Goal: Book appointment/travel/reservation

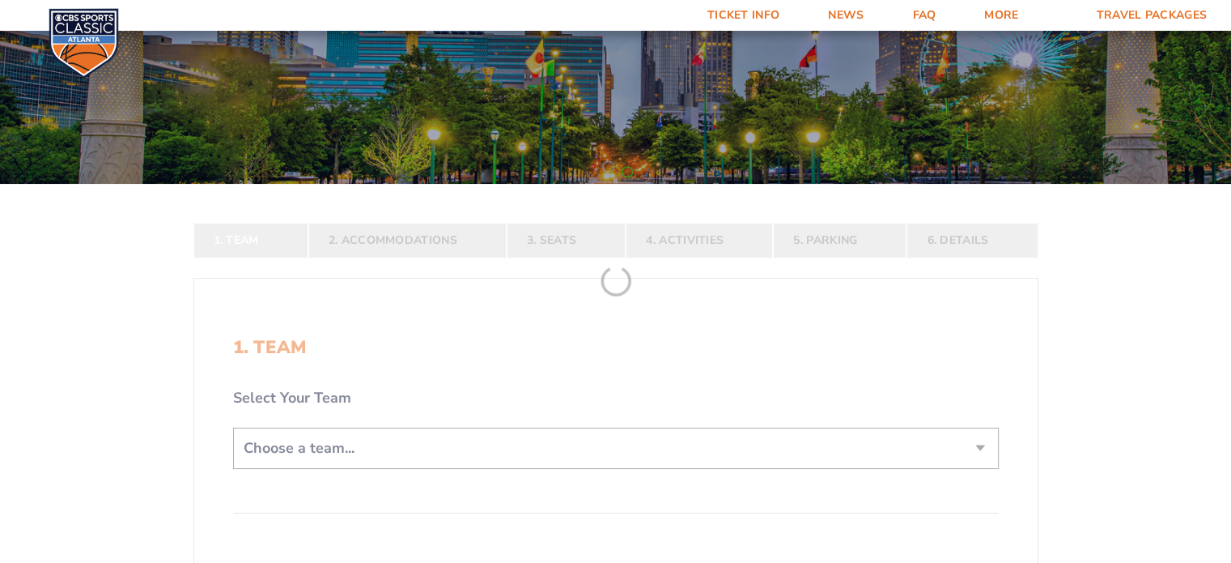
scroll to position [291, 0]
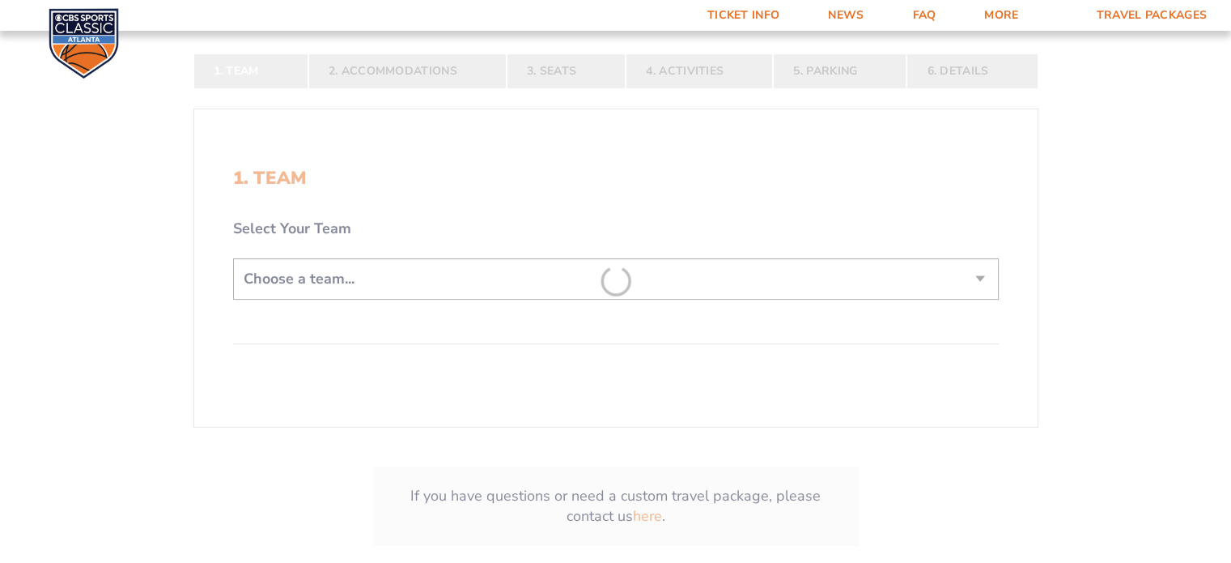
click at [595, 274] on form "[US_STATE] [US_STATE] Travel Package [US_STATE][GEOGRAPHIC_DATA] [US_STATE] Sta…" at bounding box center [615, 166] width 1231 height 915
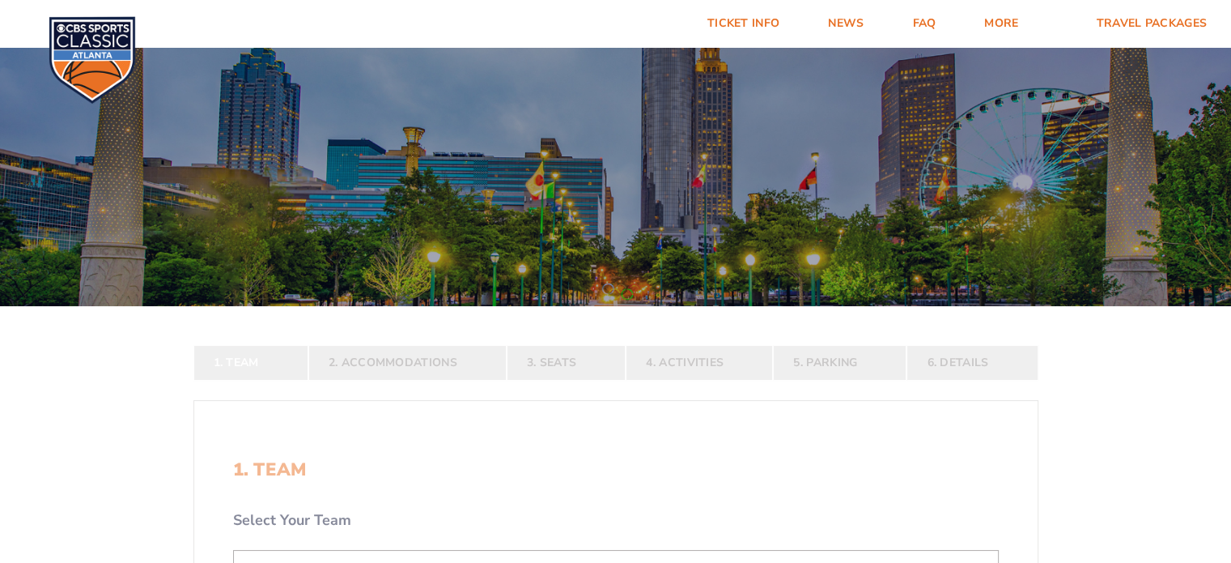
scroll to position [291, 0]
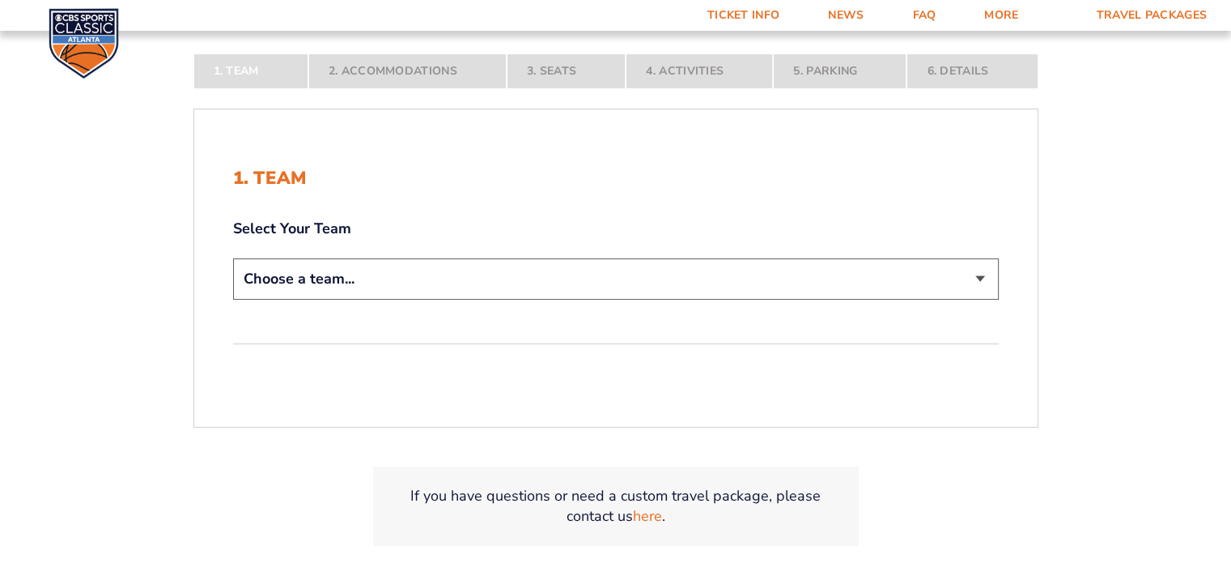
click at [440, 282] on select "Choose a team... [US_STATE] Wildcats [US_STATE] State Buckeyes [US_STATE] Tar H…" at bounding box center [616, 278] width 766 height 41
select select "12956"
click at [233, 299] on select "Choose a team... [US_STATE] Wildcats [US_STATE] State Buckeyes [US_STATE] Tar H…" at bounding box center [616, 278] width 766 height 41
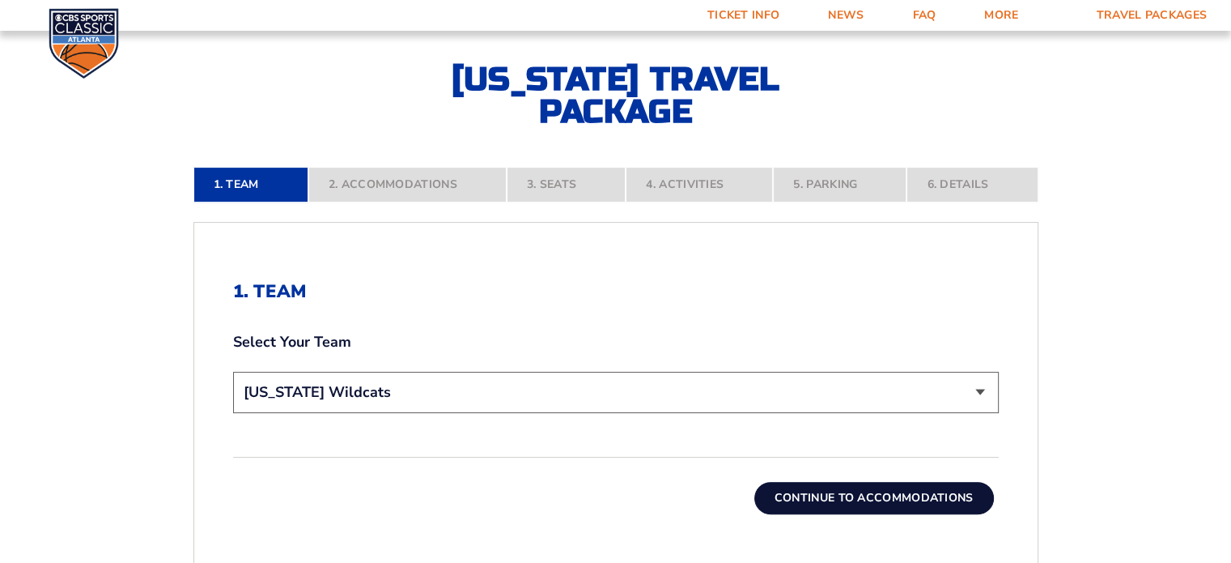
click at [858, 500] on button "Continue To Accommodations" at bounding box center [874, 498] width 240 height 32
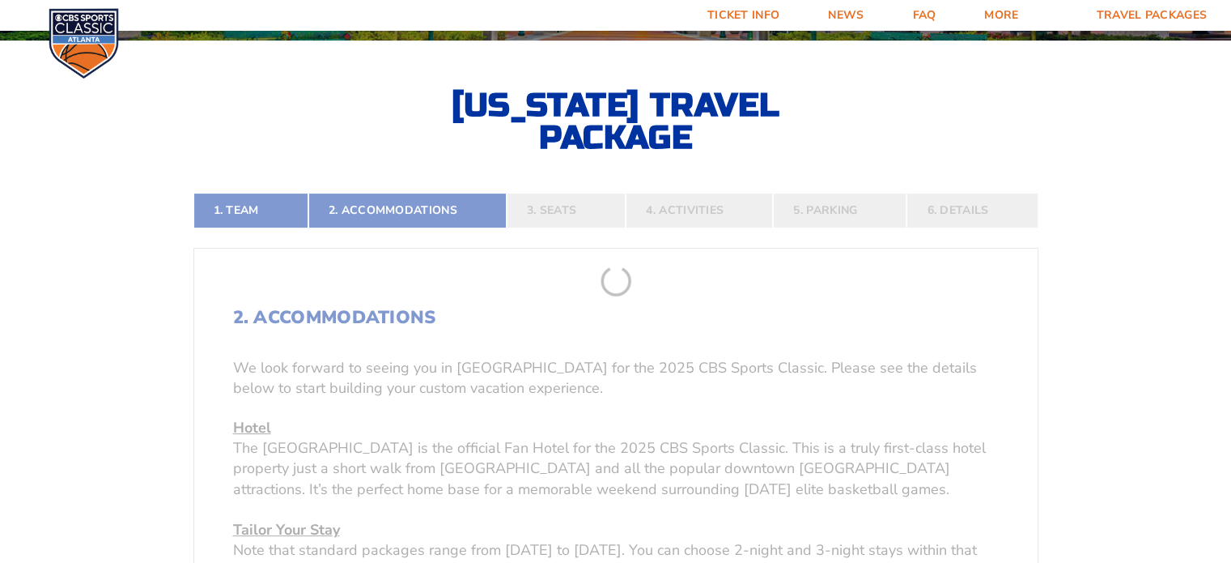
scroll to position [265, 0]
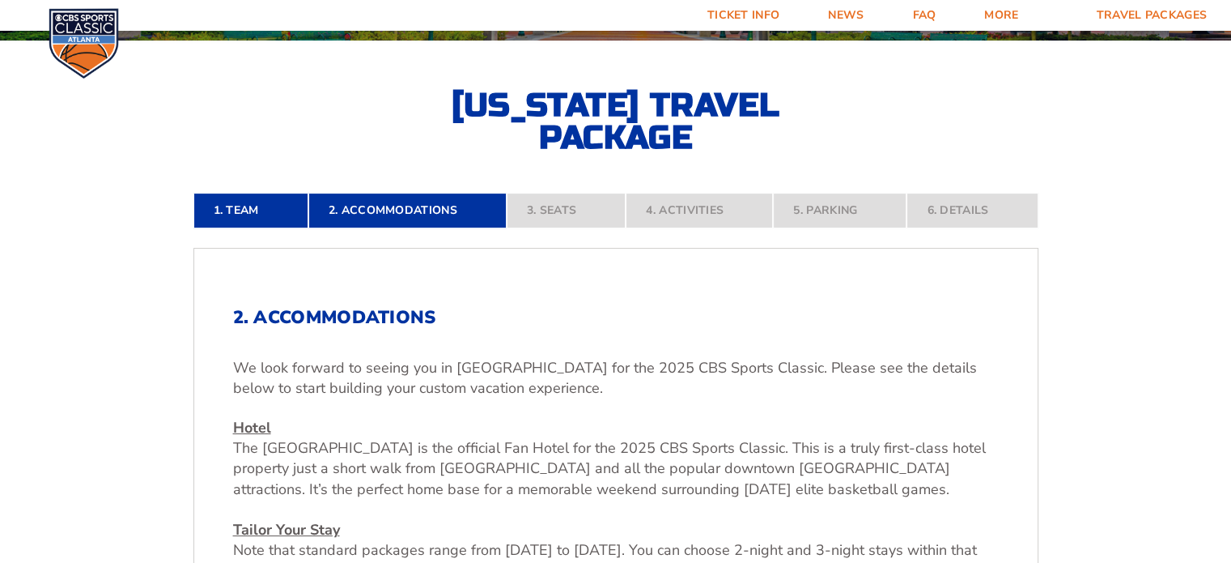
click at [858, 500] on p "Hotel [GEOGRAPHIC_DATA] is the official Fan Hotel for the 2025 CBS Sports Class…" at bounding box center [616, 530] width 766 height 224
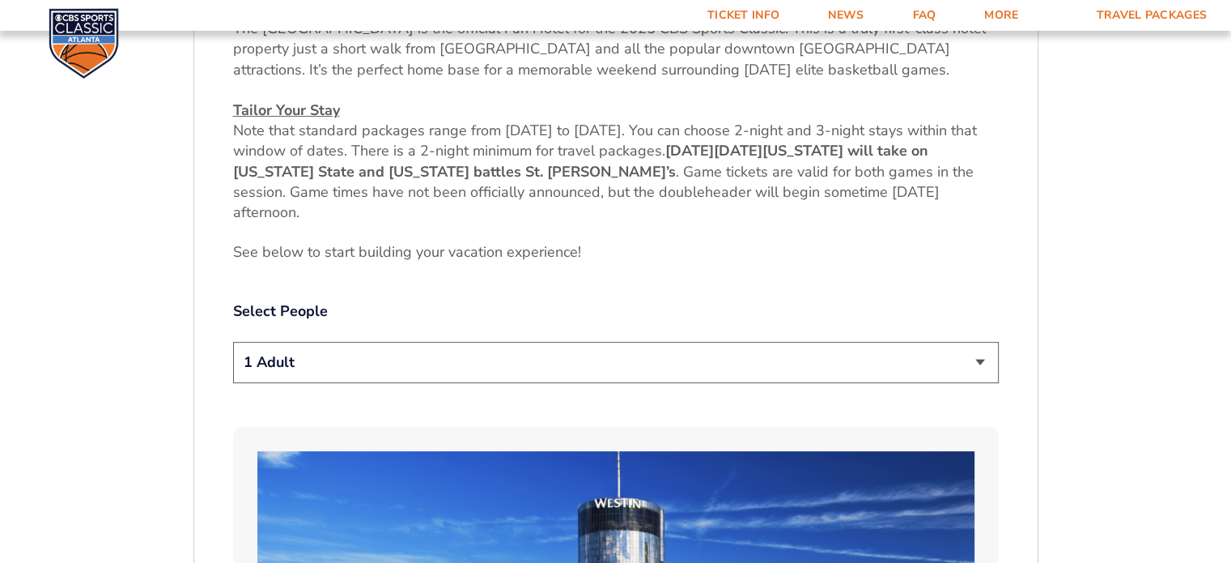
scroll to position [686, 0]
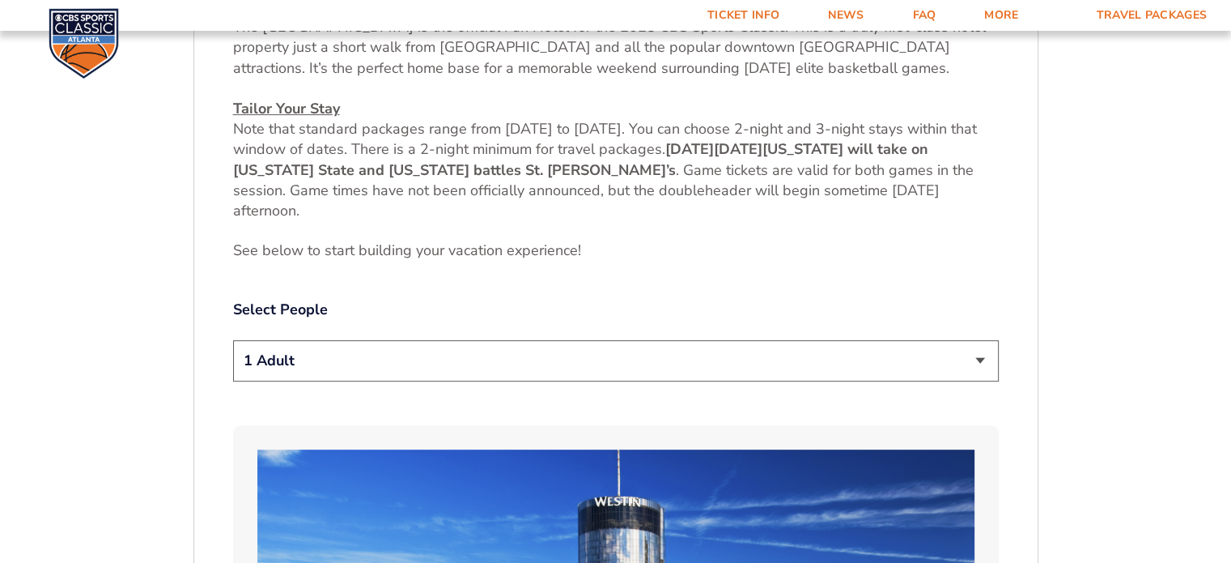
click at [858, 377] on select "1 Adult 2 Adults 3 Adults 4 Adults 2 Adults + 1 Child 2 Adults + 2 Children 2 A…" at bounding box center [616, 360] width 766 height 41
select select "2 Adults"
click at [233, 340] on select "1 Adult 2 Adults 3 Adults 4 Adults 2 Adults + 1 Child 2 Adults + 2 Children 2 A…" at bounding box center [616, 360] width 766 height 41
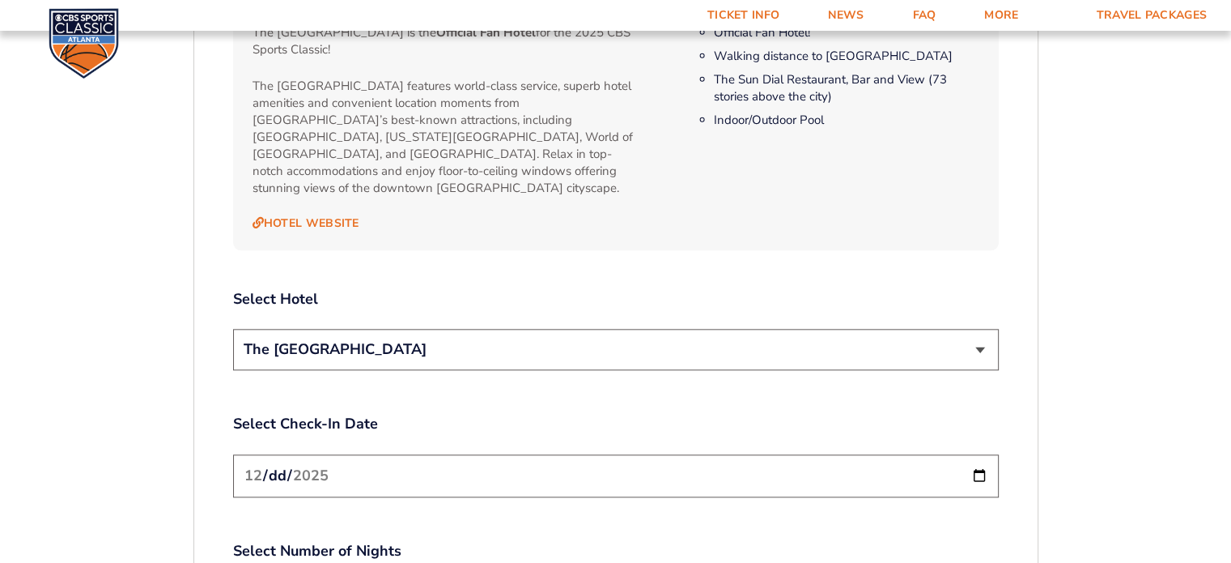
scroll to position [1819, 0]
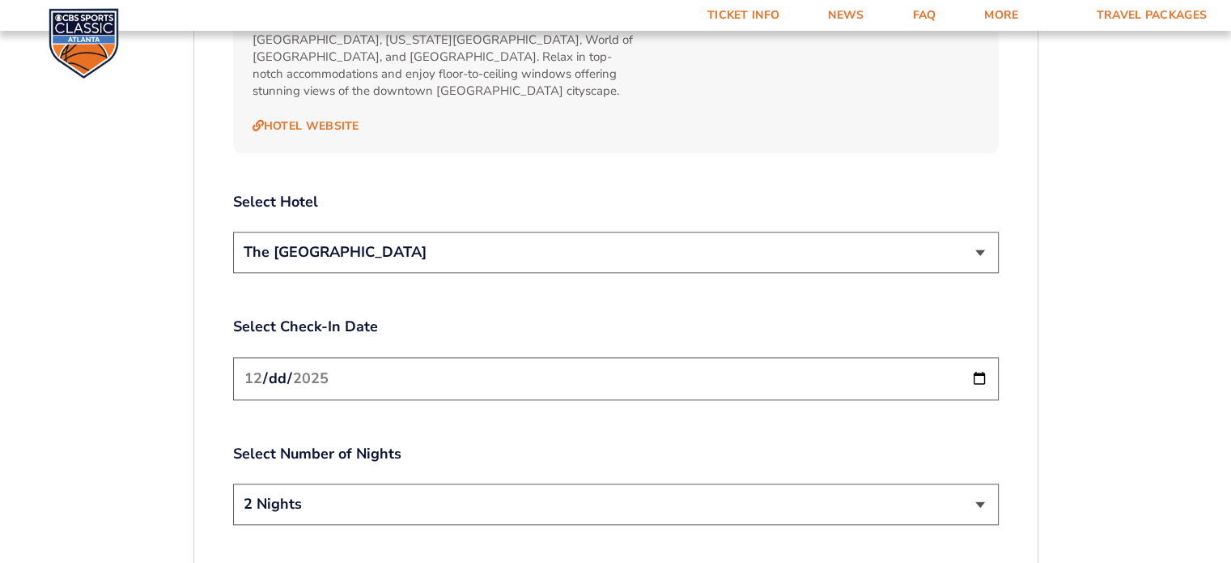
click at [979, 234] on select "The [GEOGRAPHIC_DATA]" at bounding box center [616, 251] width 766 height 41
click at [1062, 307] on div "1. Team 2. Accommodations 3. Seats 4. Activities 5. Parking 6. Details 1. Team …" at bounding box center [616, 40] width 923 height 2880
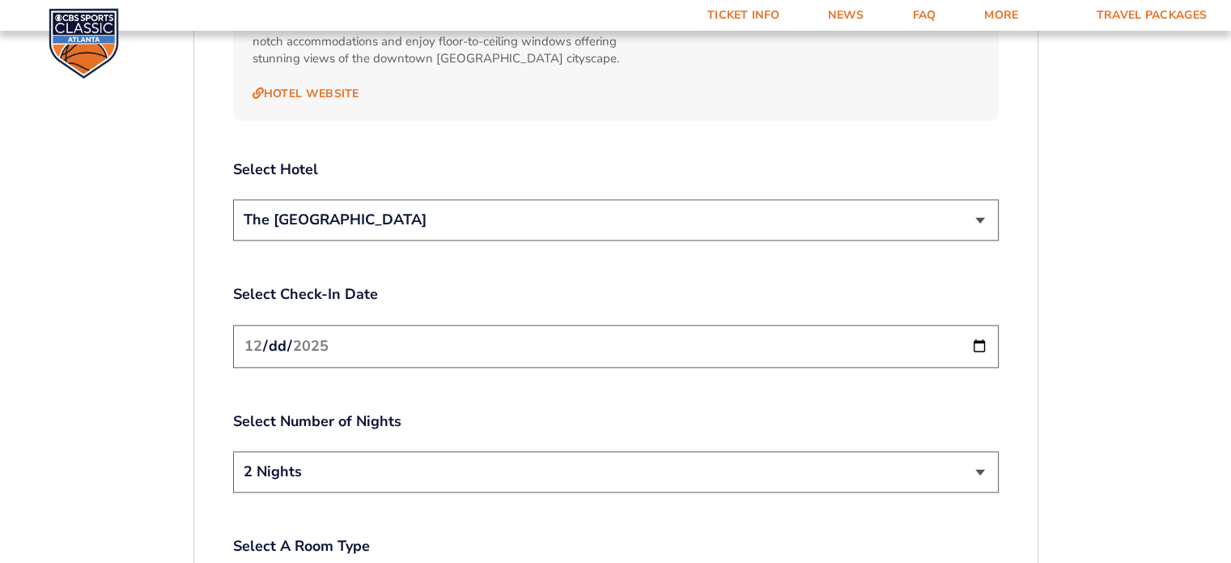
scroll to position [1949, 0]
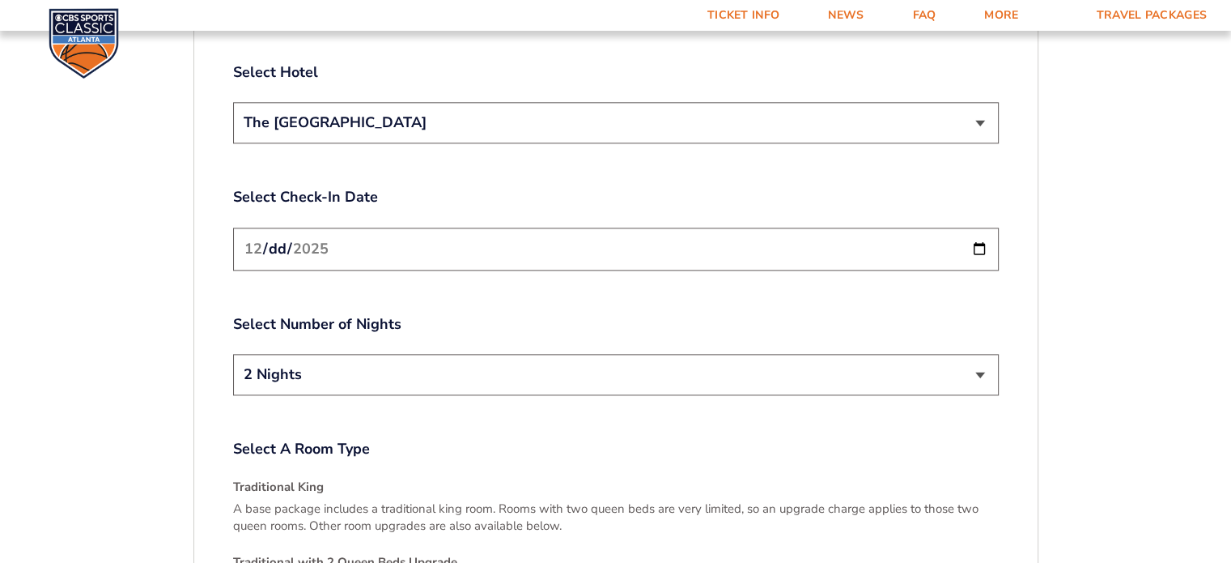
click at [979, 236] on input "[DATE]" at bounding box center [616, 248] width 766 height 43
click at [386, 370] on select "2 Nights 3 Nights" at bounding box center [616, 374] width 766 height 41
click at [388, 367] on select "2 Nights 3 Nights" at bounding box center [616, 374] width 766 height 41
click at [651, 227] on input "[DATE]" at bounding box center [616, 248] width 766 height 43
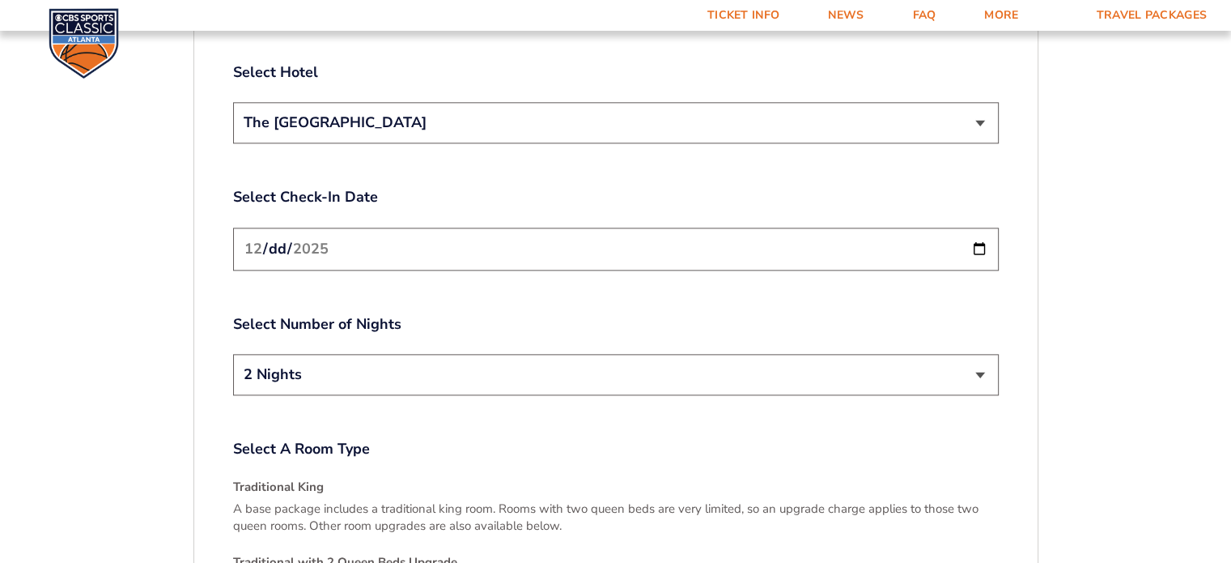
click at [979, 229] on input "[DATE]" at bounding box center [616, 248] width 766 height 43
type input "[DATE]"
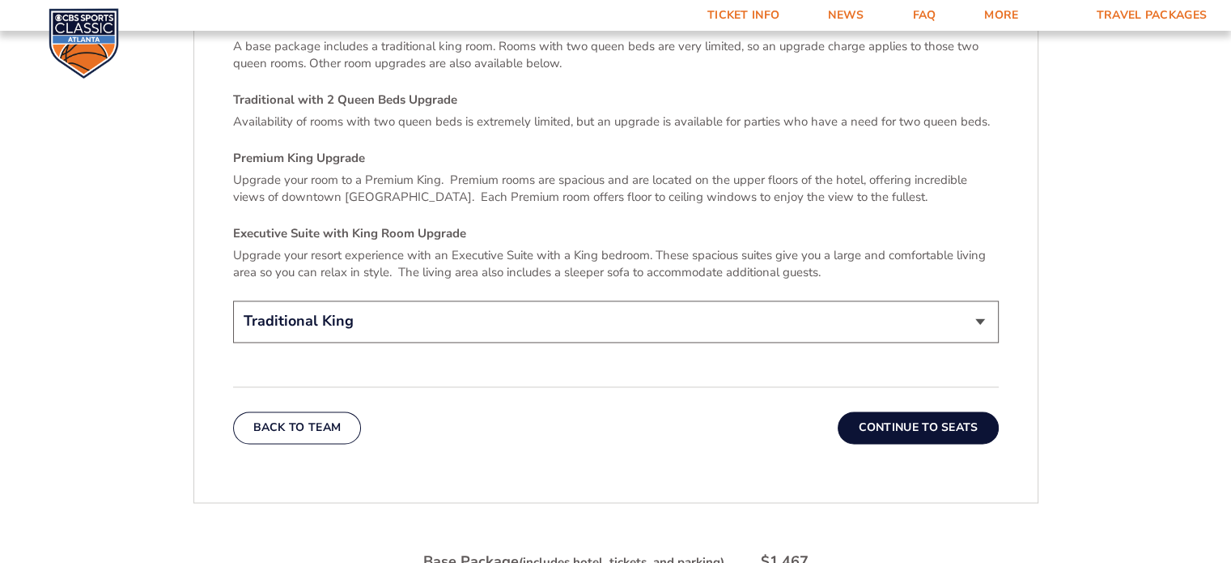
scroll to position [2435, 0]
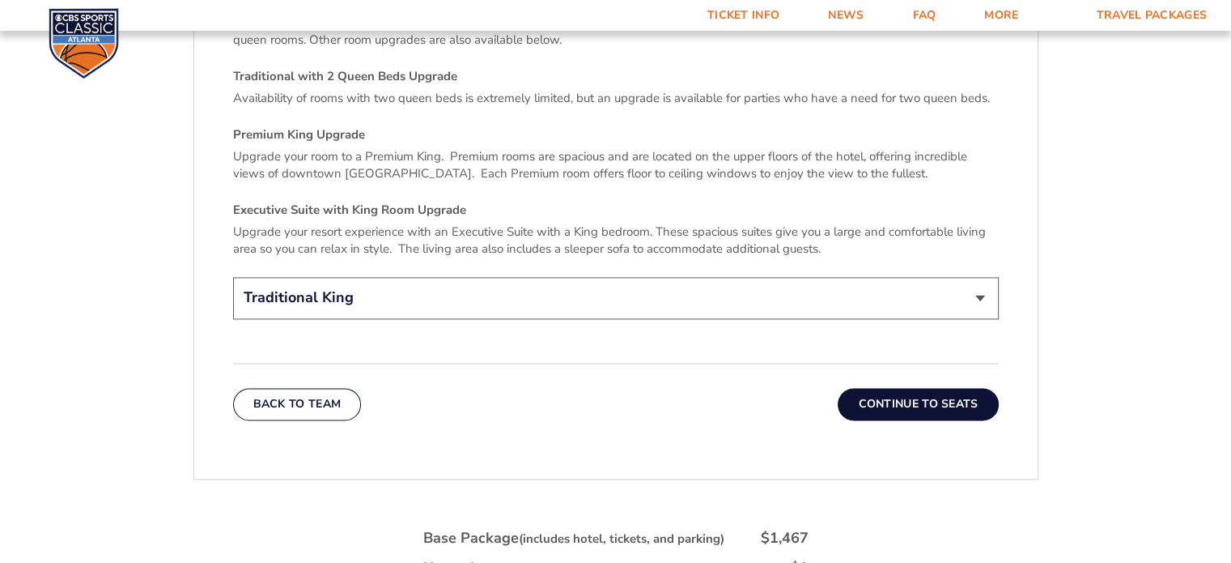
click at [983, 277] on select "Traditional King Traditional with 2 Queen Beds Upgrade (+$45 per night) Premium…" at bounding box center [616, 297] width 766 height 41
select select "Traditional with 2 Queen Beds Upgrade"
click at [233, 277] on select "Traditional King Traditional with 2 Queen Beds Upgrade (+$45 per night) Premium…" at bounding box center [616, 297] width 766 height 41
click at [945, 388] on button "Continue To Seats" at bounding box center [918, 404] width 160 height 32
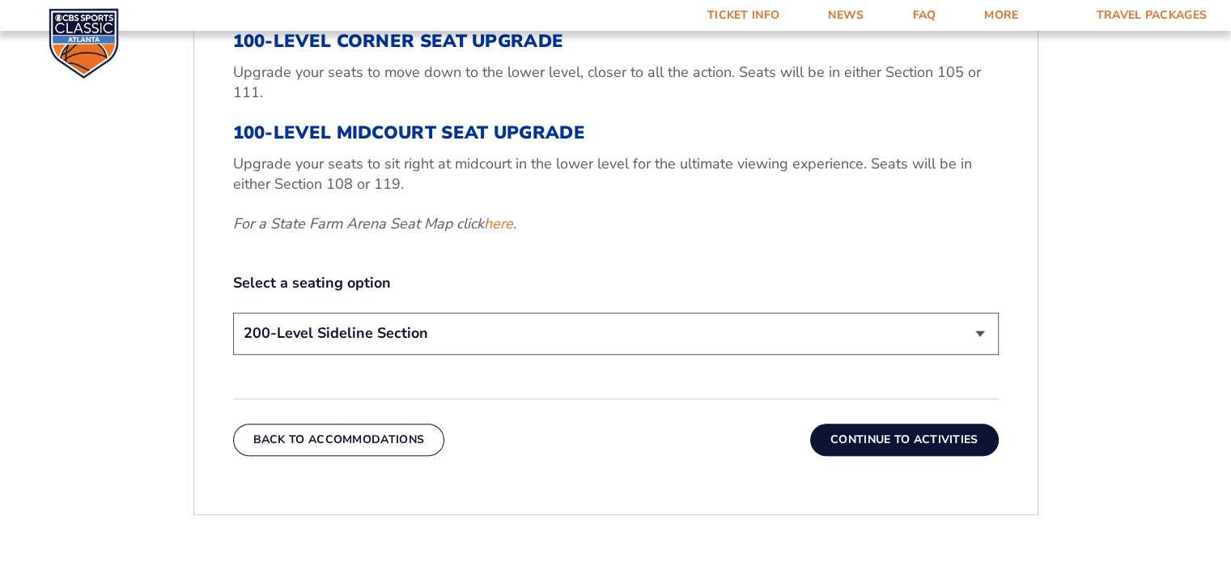
scroll to position [686, 0]
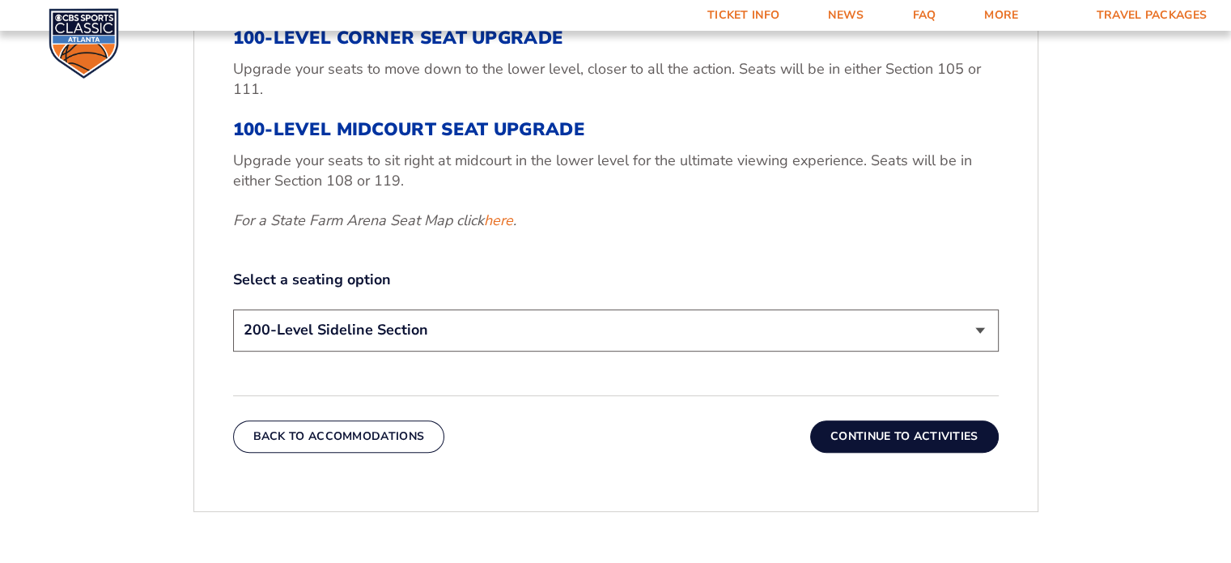
click at [978, 323] on select "200-Level Sideline Section 100-Level Corner Seat Upgrade (+$120 per person) 100…" at bounding box center [616, 329] width 766 height 41
click at [233, 309] on select "200-Level Sideline Section 100-Level Corner Seat Upgrade (+$120 per person) 100…" at bounding box center [616, 329] width 766 height 41
click at [922, 446] on button "Continue To Activities" at bounding box center [904, 436] width 189 height 32
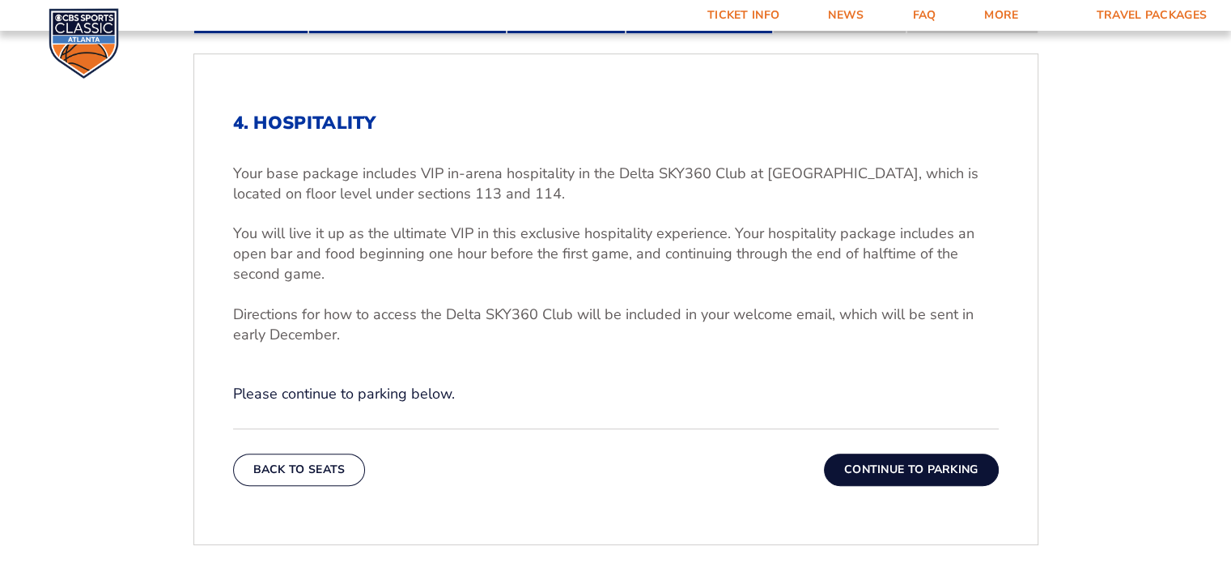
scroll to position [492, 0]
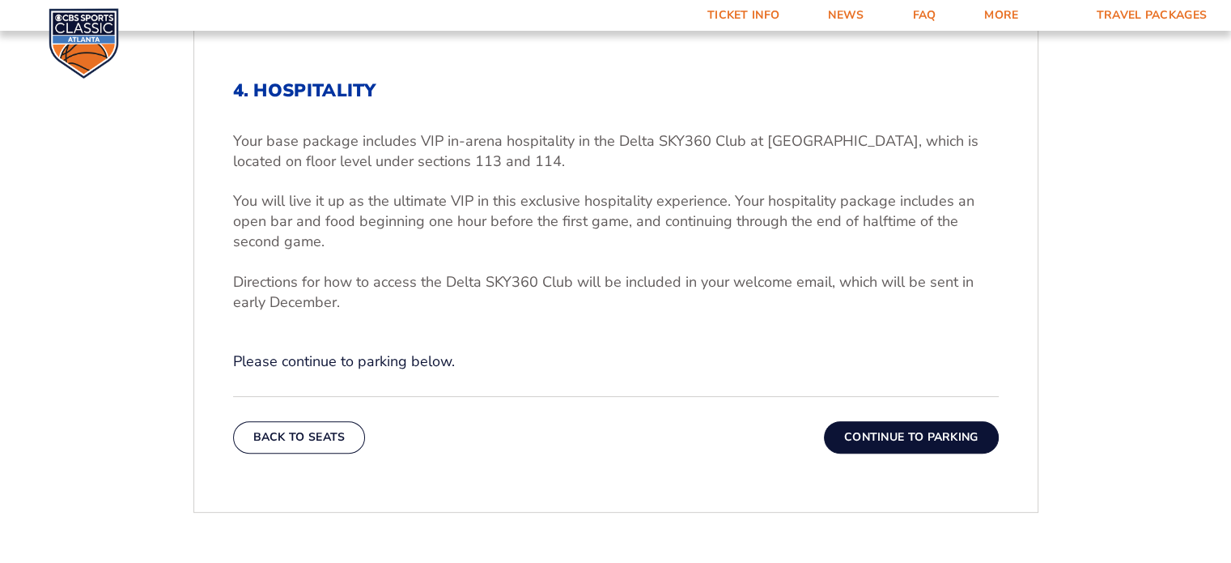
click at [916, 433] on button "Continue To Parking" at bounding box center [911, 437] width 175 height 32
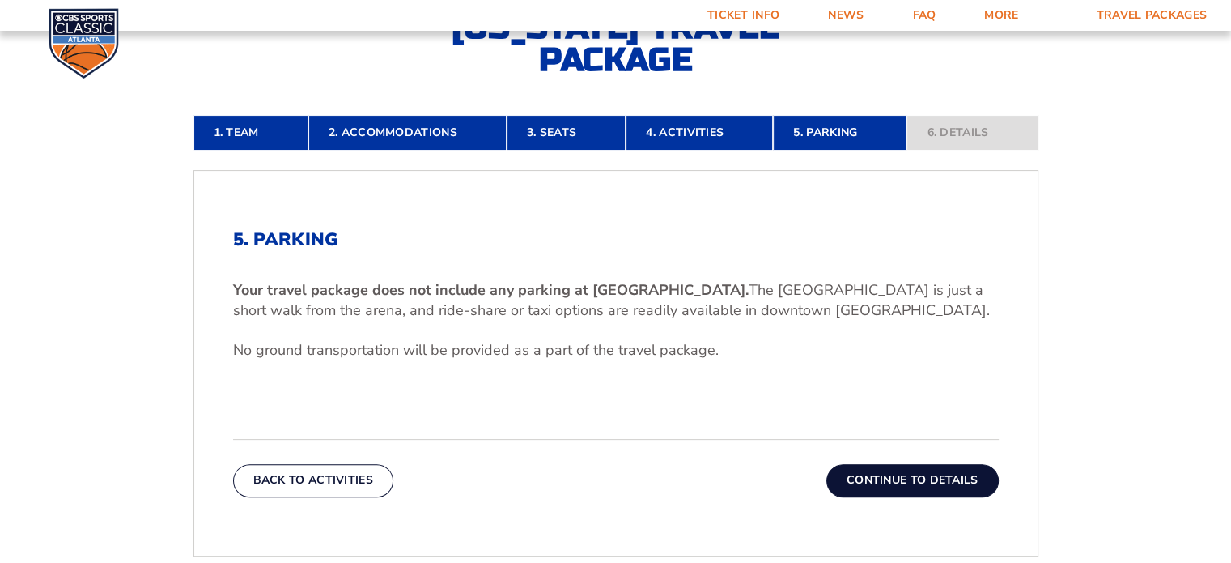
scroll to position [395, 0]
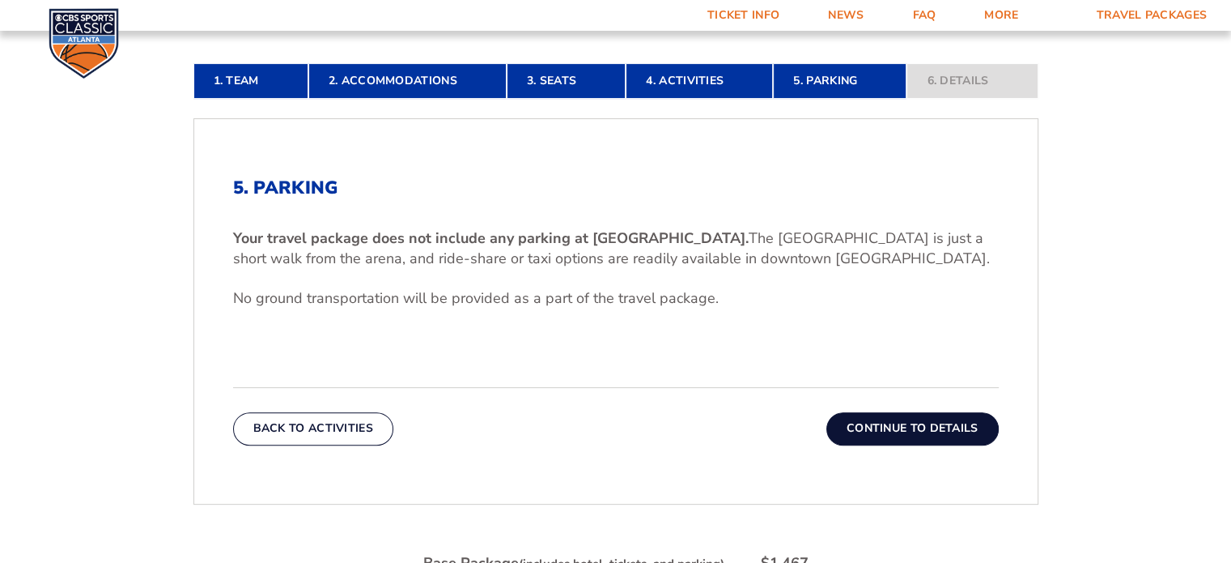
click at [916, 433] on button "Continue To Details" at bounding box center [912, 428] width 172 height 32
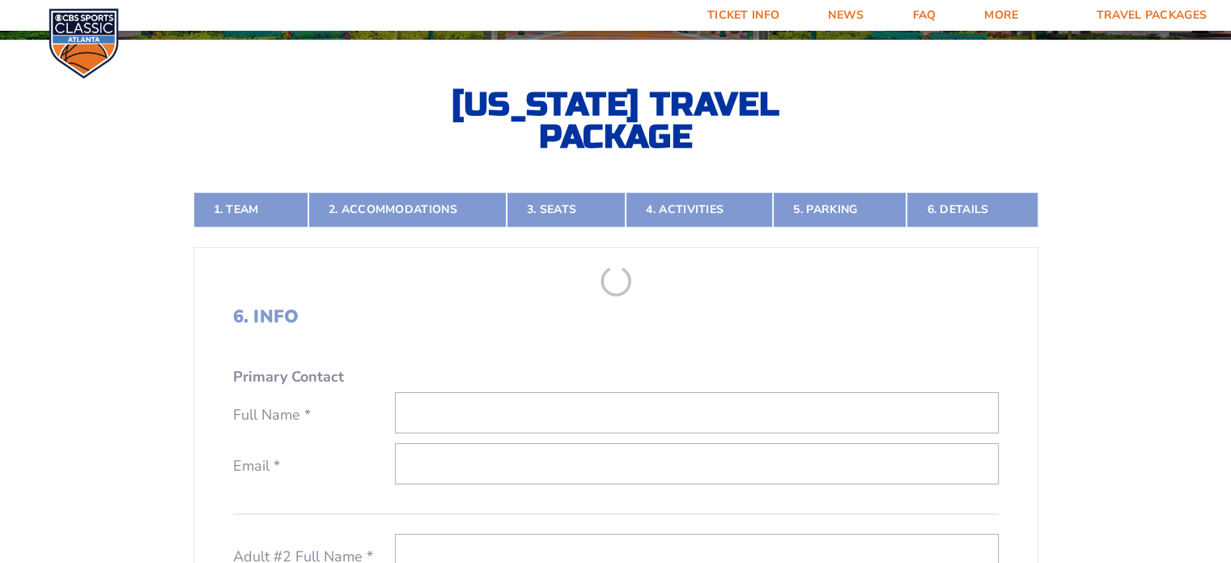
scroll to position [265, 0]
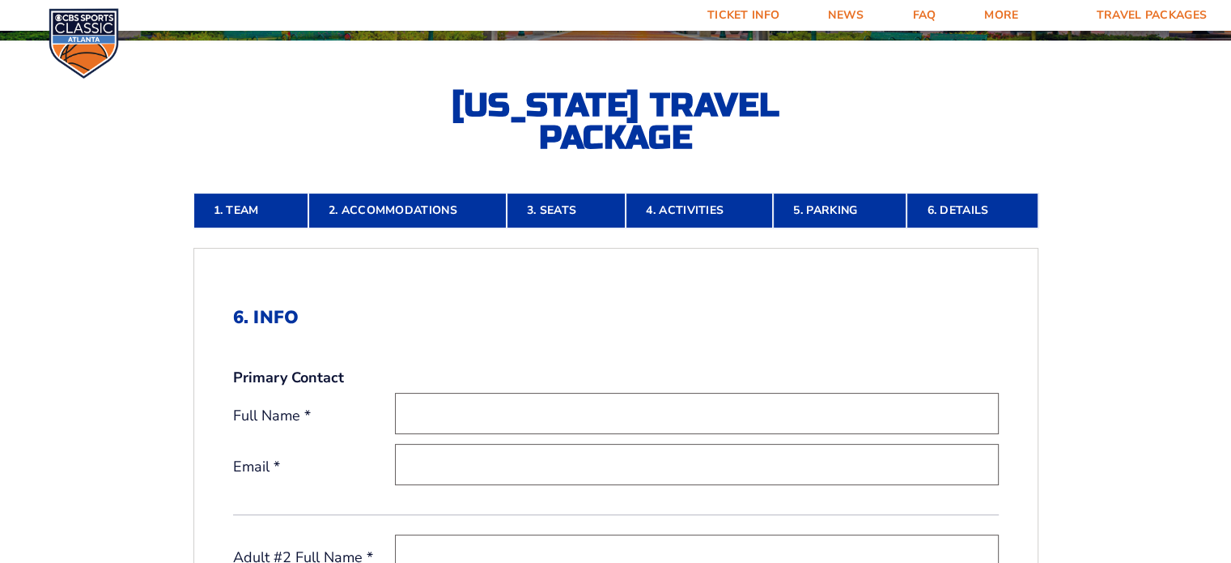
click at [1142, 420] on form "[US_STATE] [US_STATE] Travel Package [US_STATE][GEOGRAPHIC_DATA] [US_STATE] Sta…" at bounding box center [615, 433] width 1231 height 1397
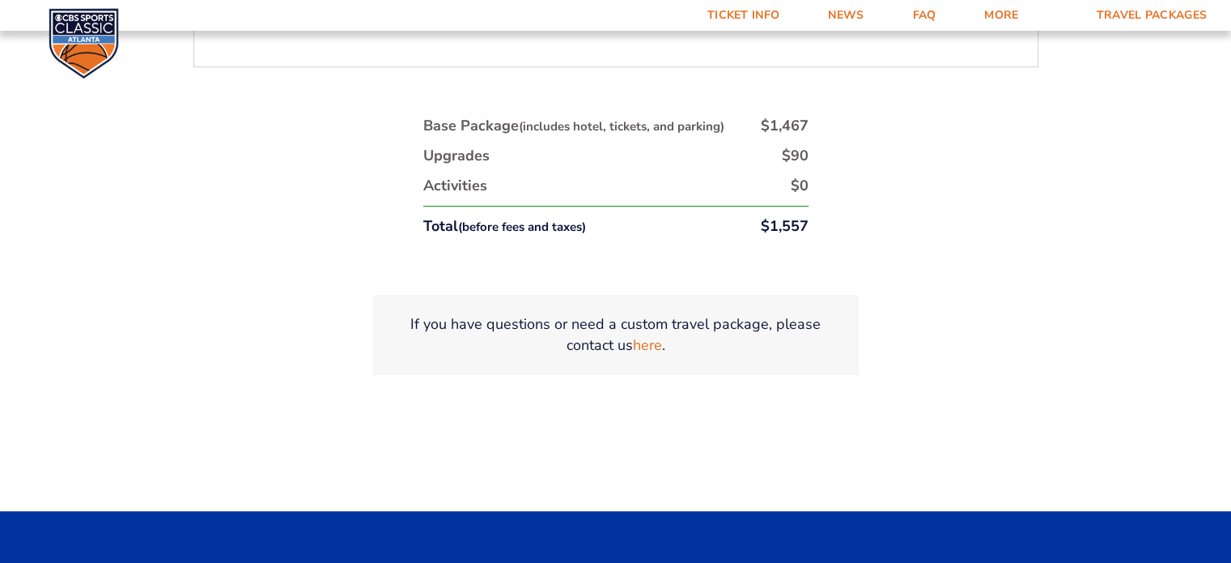
scroll to position [945, 0]
